Goal: Task Accomplishment & Management: Complete application form

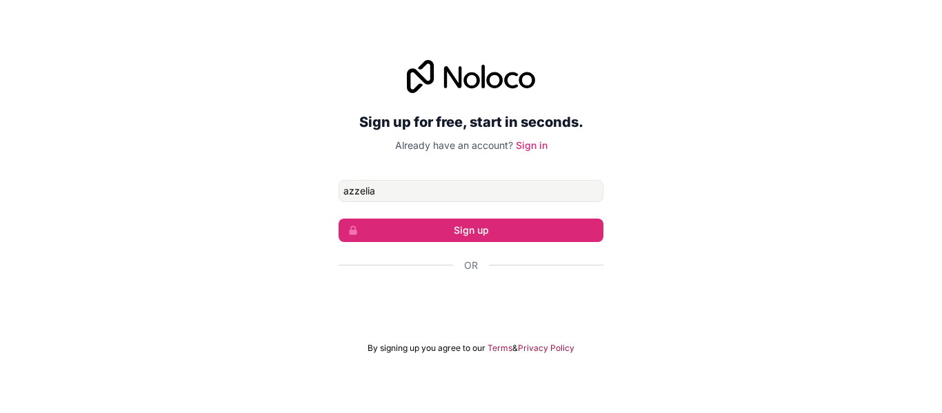
click at [339, 219] on button "Sign up" at bounding box center [471, 230] width 265 height 23
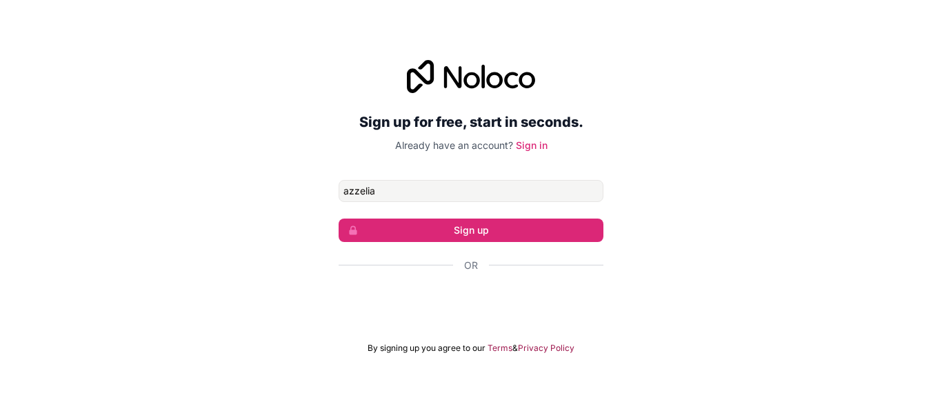
click at [339, 219] on button "Sign up" at bounding box center [471, 230] width 265 height 23
type input "azzelia '"
click at [339, 219] on button "Sign up" at bounding box center [471, 230] width 265 height 23
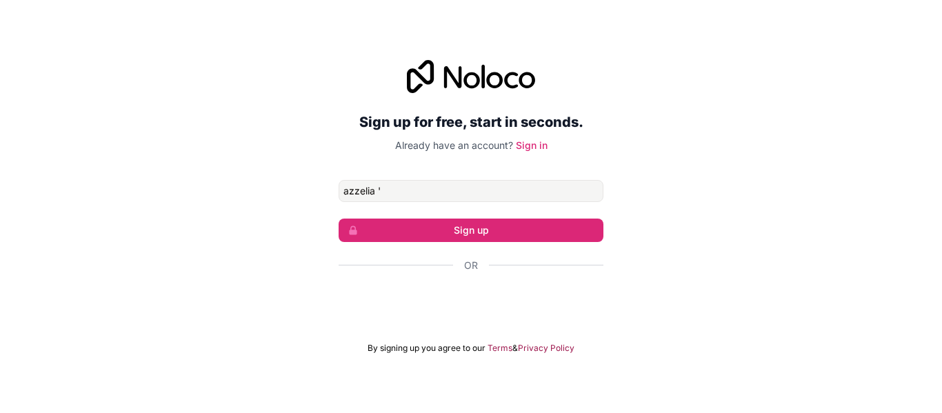
click at [339, 219] on button "Sign up" at bounding box center [471, 230] width 265 height 23
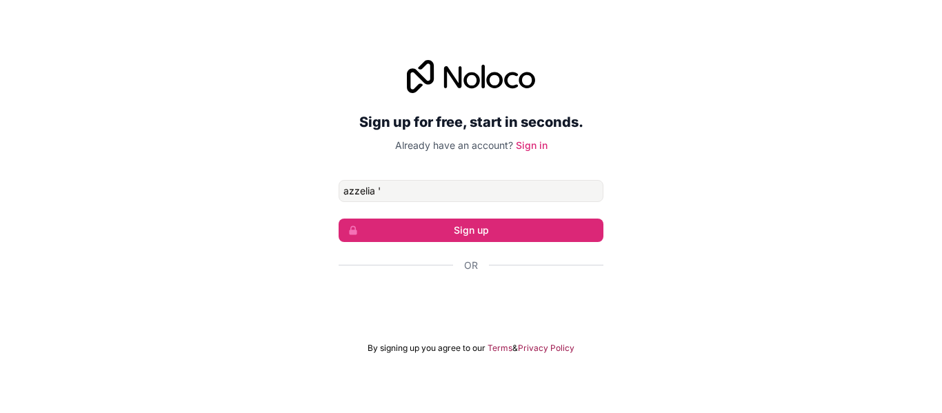
click at [339, 219] on button "Sign up" at bounding box center [471, 230] width 265 height 23
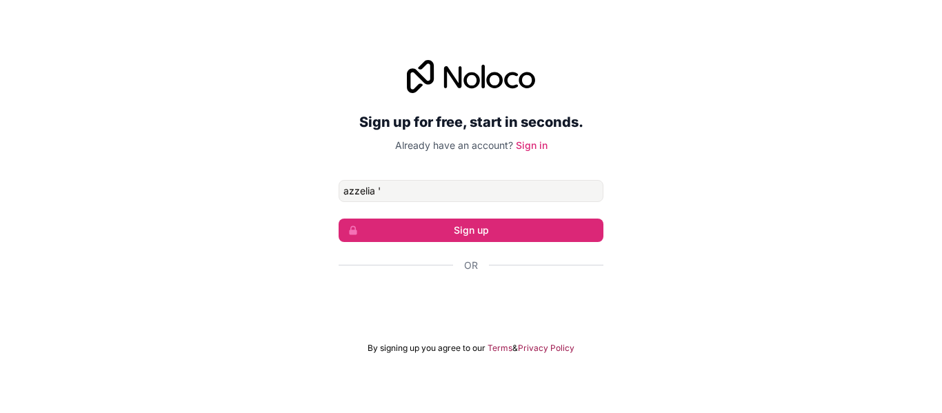
click at [339, 219] on button "Sign up" at bounding box center [471, 230] width 265 height 23
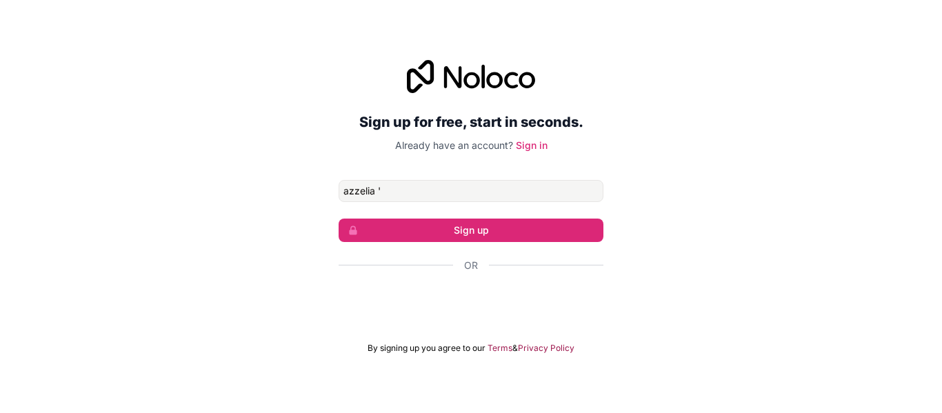
click at [339, 219] on button "Sign up" at bounding box center [471, 230] width 265 height 23
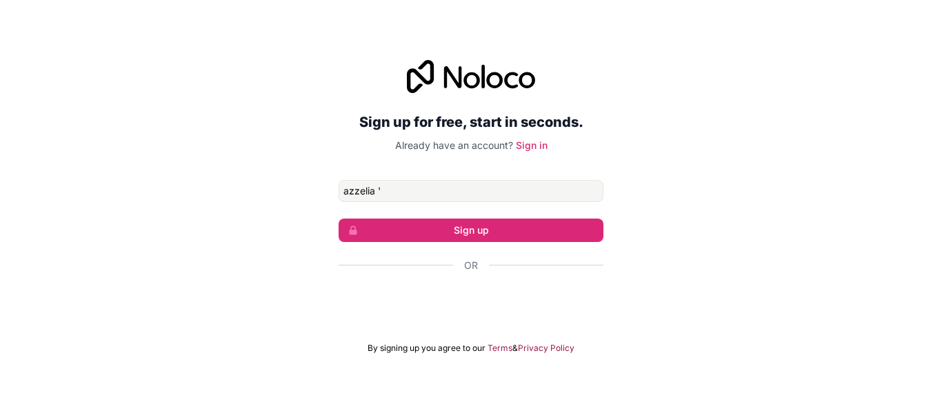
click at [339, 219] on button "Sign up" at bounding box center [471, 230] width 265 height 23
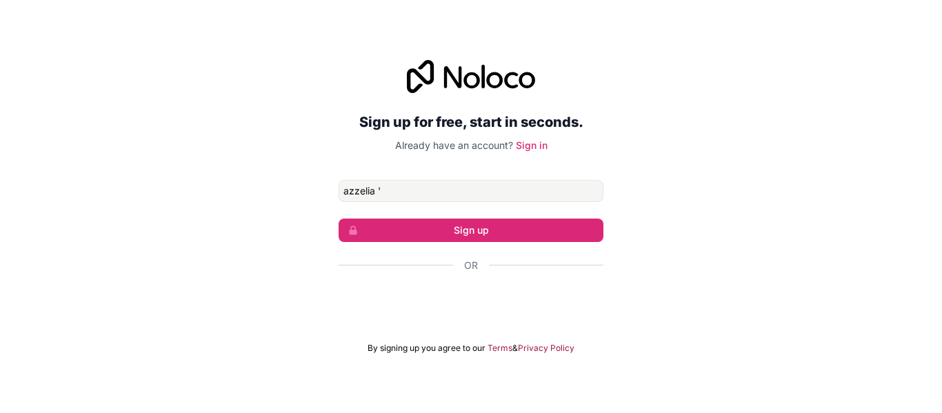
click at [339, 219] on button "Sign up" at bounding box center [471, 230] width 265 height 23
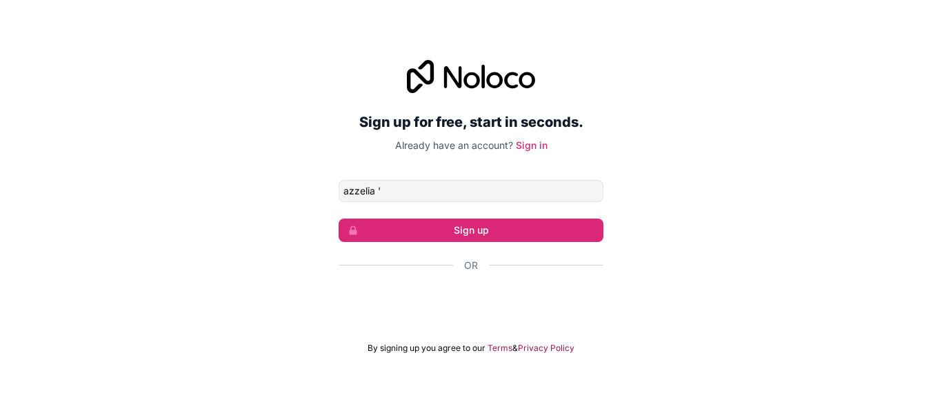
click at [339, 219] on button "Sign up" at bounding box center [471, 230] width 265 height 23
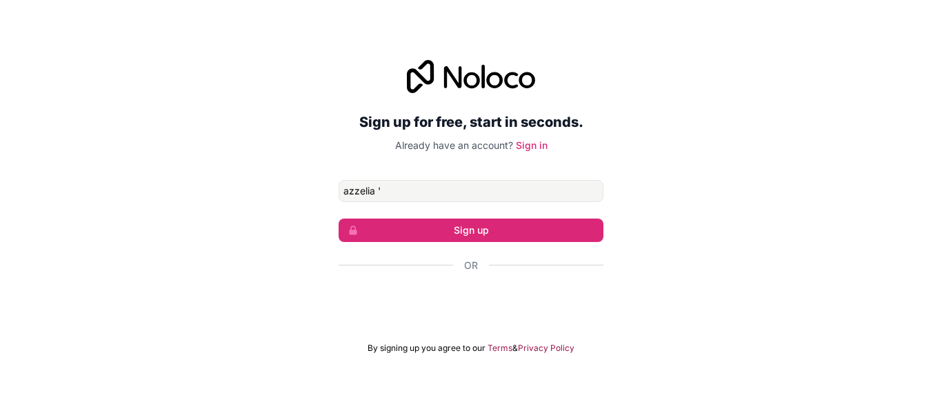
click at [339, 219] on button "Sign up" at bounding box center [471, 230] width 265 height 23
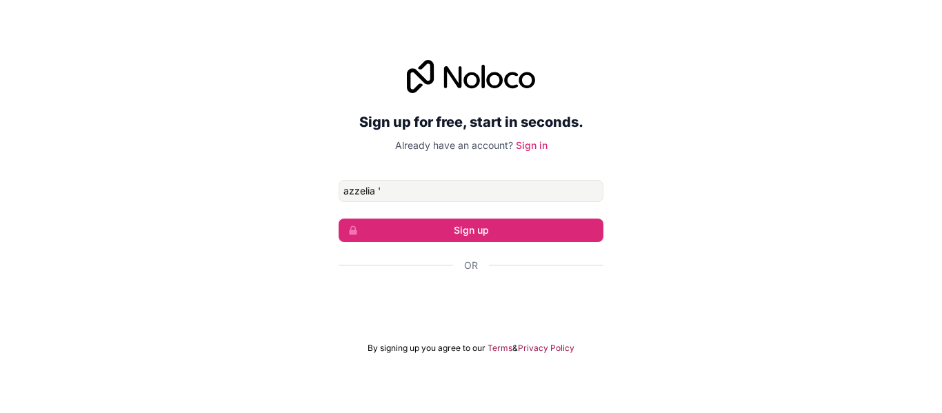
click at [339, 219] on button "Sign up" at bounding box center [471, 230] width 265 height 23
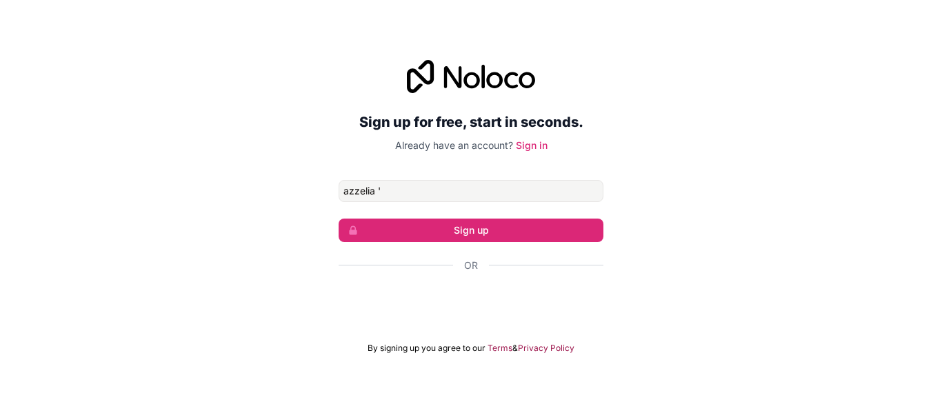
click at [339, 219] on button "Sign up" at bounding box center [471, 230] width 265 height 23
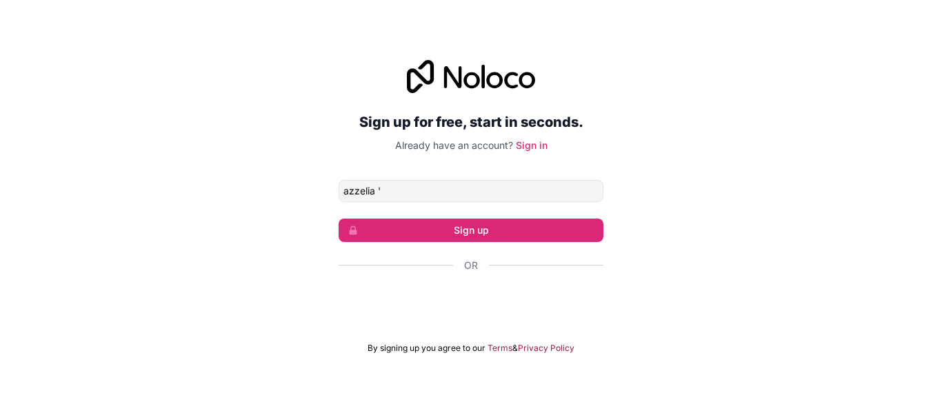
click at [339, 219] on button "Sign up" at bounding box center [471, 230] width 265 height 23
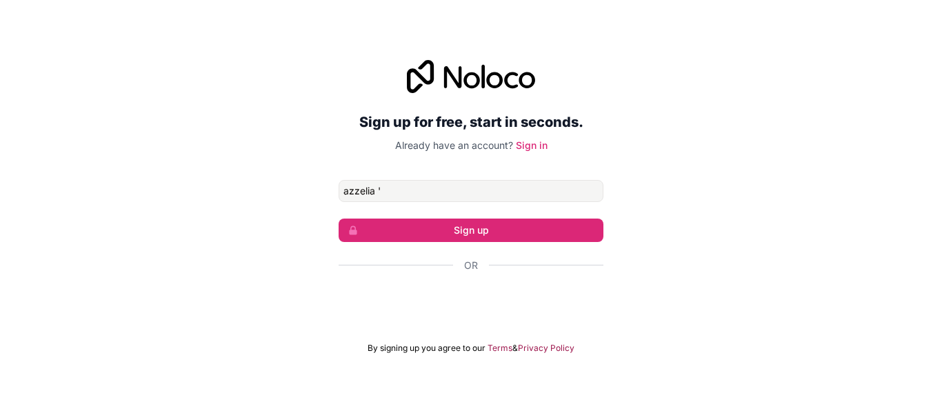
click at [339, 219] on button "Sign up" at bounding box center [471, 230] width 265 height 23
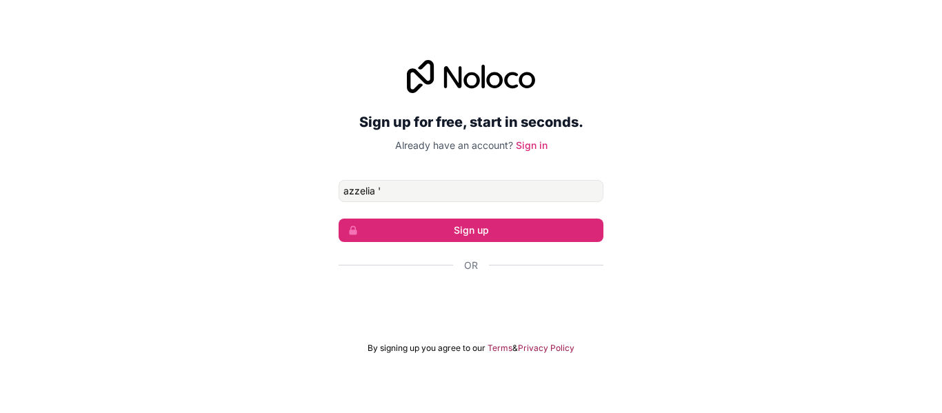
click at [339, 219] on button "Sign up" at bounding box center [471, 230] width 265 height 23
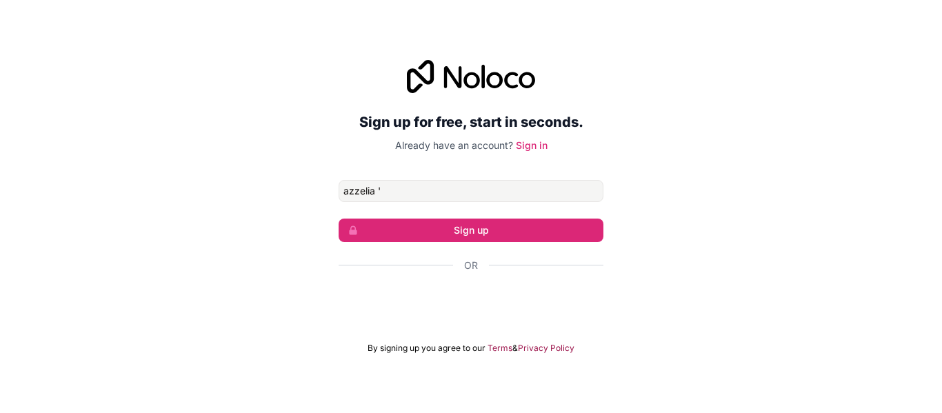
click at [339, 219] on button "Sign up" at bounding box center [471, 230] width 265 height 23
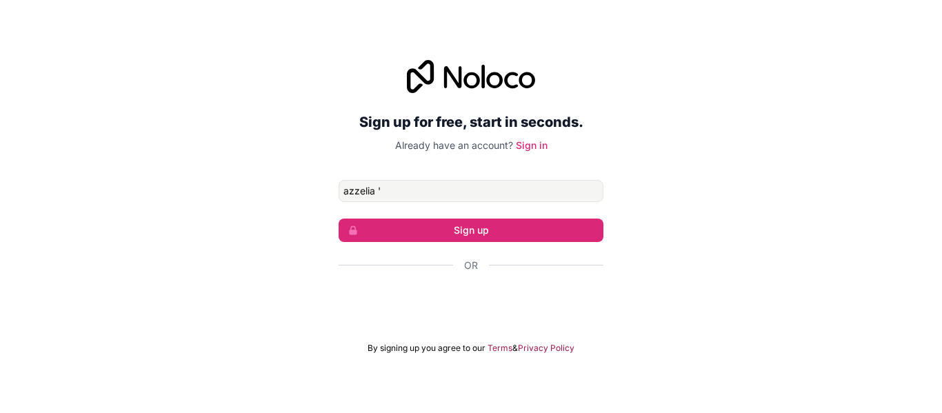
click at [339, 219] on button "Sign up" at bounding box center [471, 230] width 265 height 23
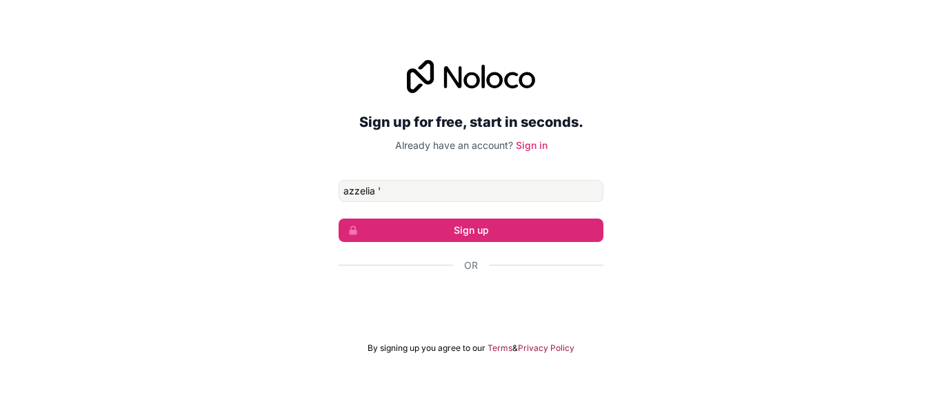
click at [339, 219] on button "Sign up" at bounding box center [471, 230] width 265 height 23
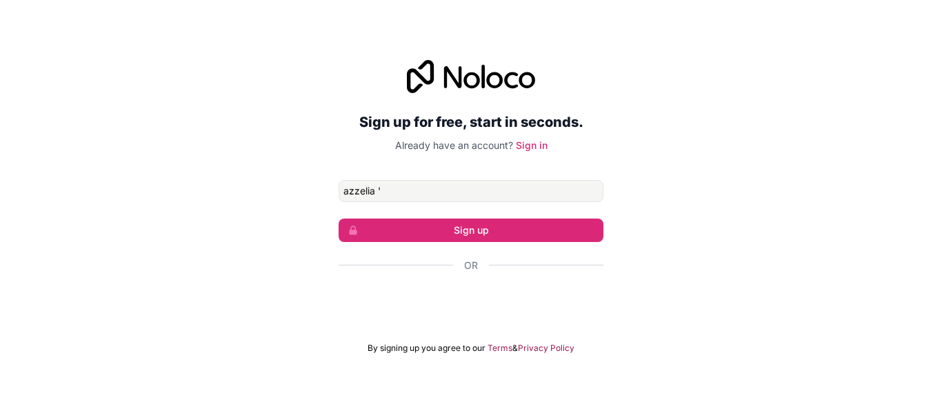
click at [339, 219] on button "Sign up" at bounding box center [471, 230] width 265 height 23
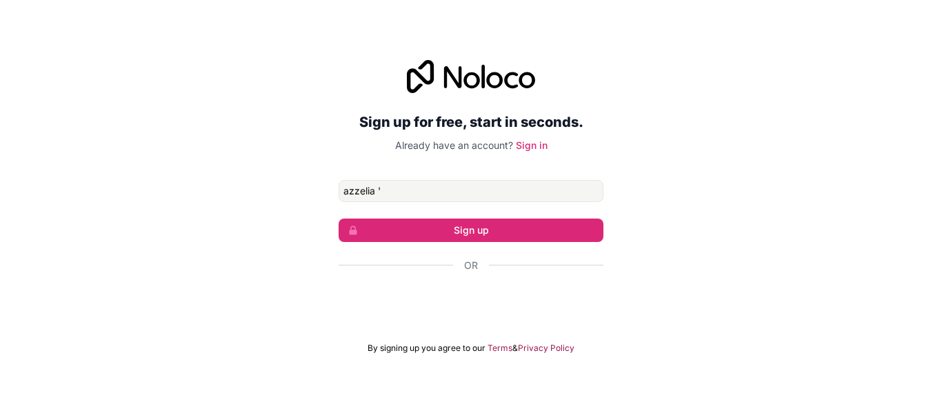
click at [339, 219] on button "Sign up" at bounding box center [471, 230] width 265 height 23
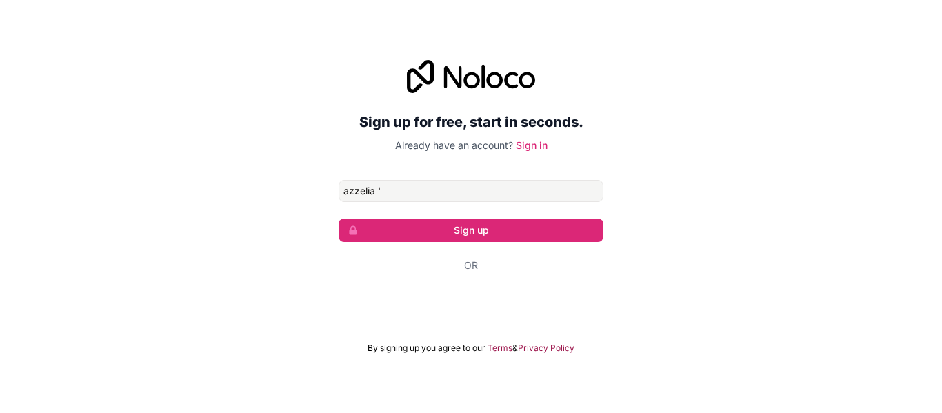
click at [339, 219] on button "Sign up" at bounding box center [471, 230] width 265 height 23
